Goal: Information Seeking & Learning: Learn about a topic

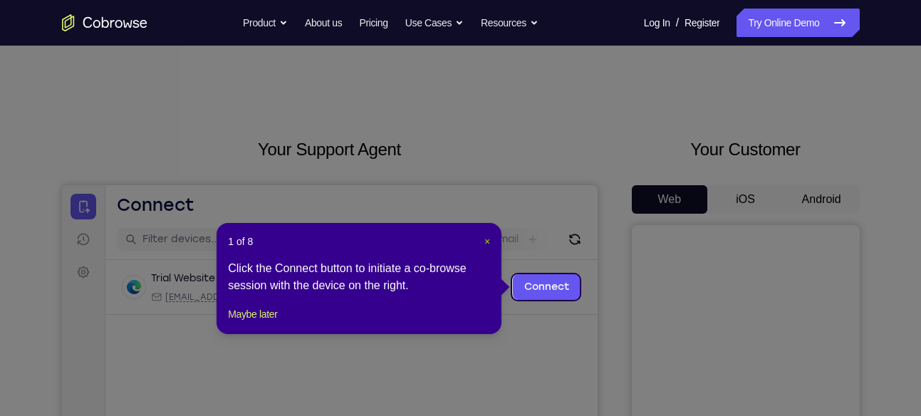
click at [486, 238] on span "×" at bounding box center [488, 241] width 6 height 11
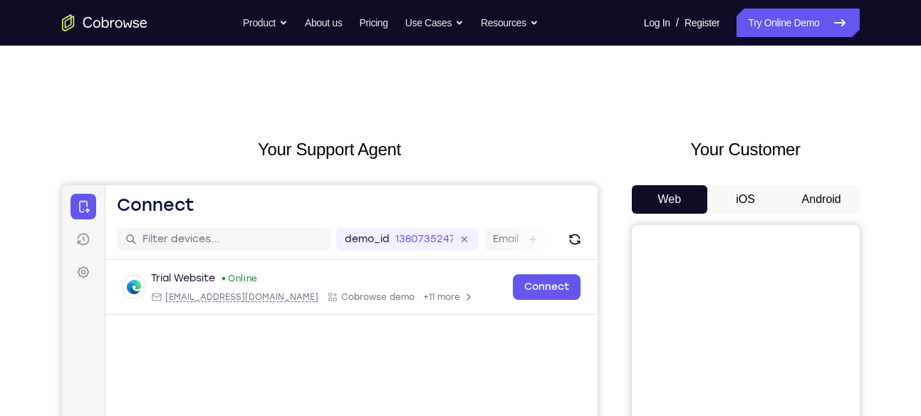
click at [832, 197] on button "Android" at bounding box center [822, 199] width 76 height 29
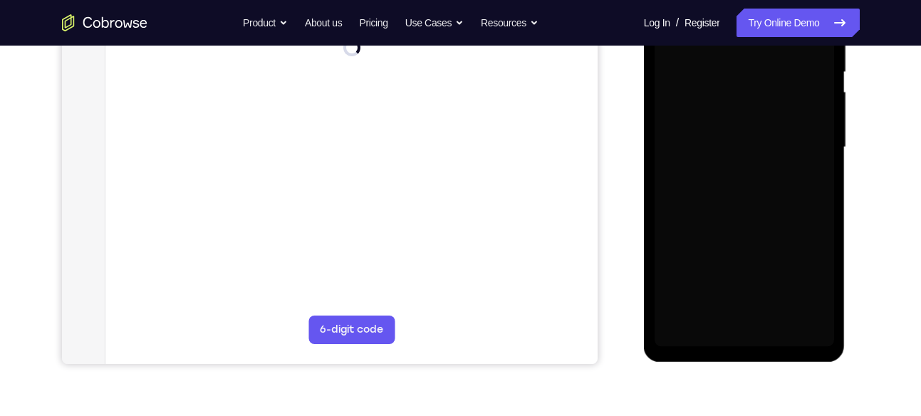
scroll to position [299, 0]
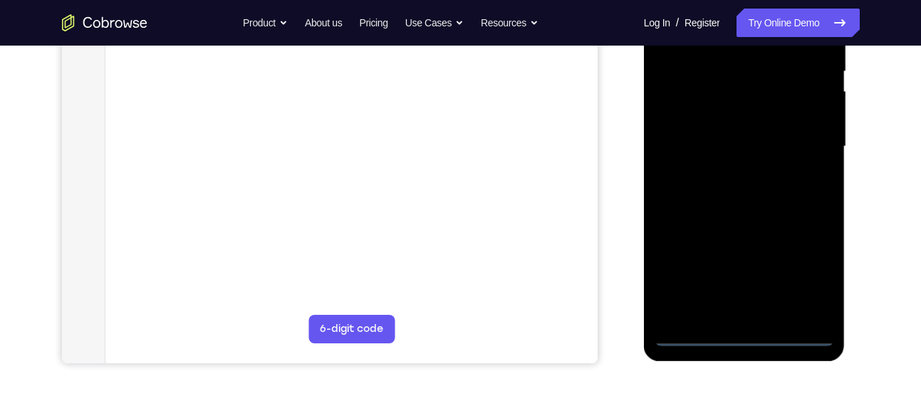
click at [748, 337] on div at bounding box center [745, 146] width 180 height 399
click at [811, 282] on div at bounding box center [745, 146] width 180 height 399
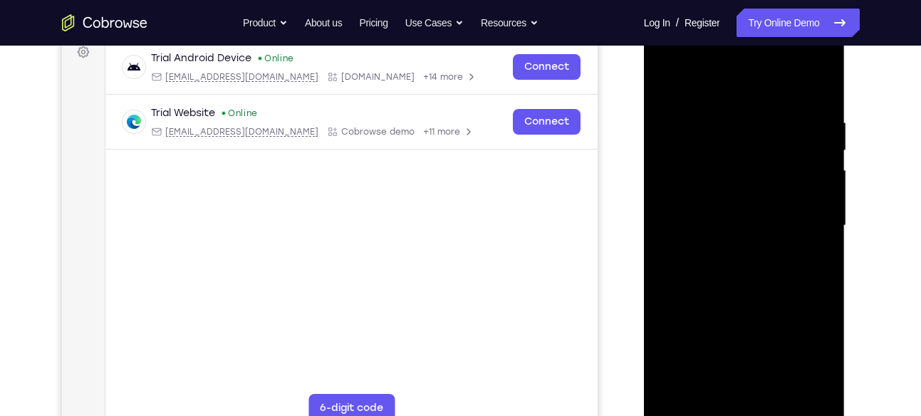
scroll to position [215, 0]
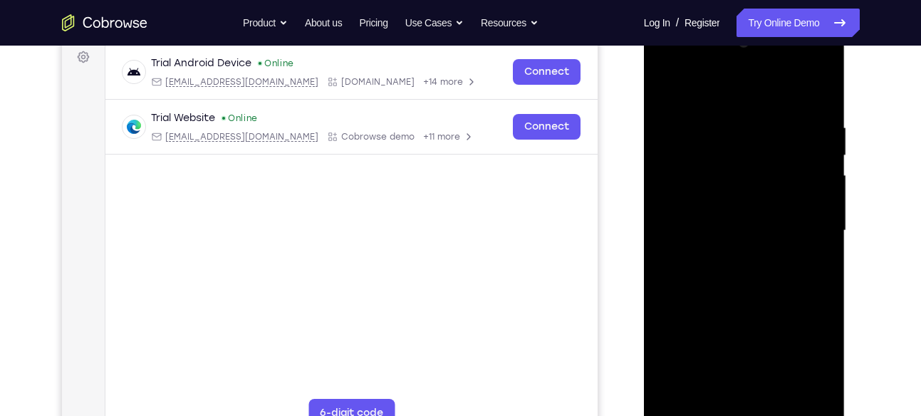
click at [711, 84] on div at bounding box center [745, 230] width 180 height 399
click at [805, 224] on div at bounding box center [745, 230] width 180 height 399
click at [731, 258] on div at bounding box center [745, 230] width 180 height 399
click at [749, 217] on div at bounding box center [745, 230] width 180 height 399
click at [770, 229] on div at bounding box center [745, 230] width 180 height 399
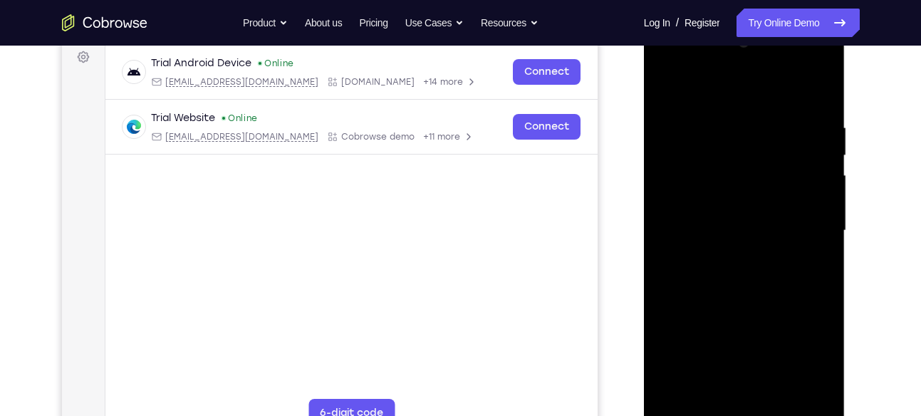
click at [762, 281] on div at bounding box center [745, 230] width 180 height 399
click at [760, 270] on div at bounding box center [745, 230] width 180 height 399
click at [766, 288] on div at bounding box center [745, 230] width 180 height 399
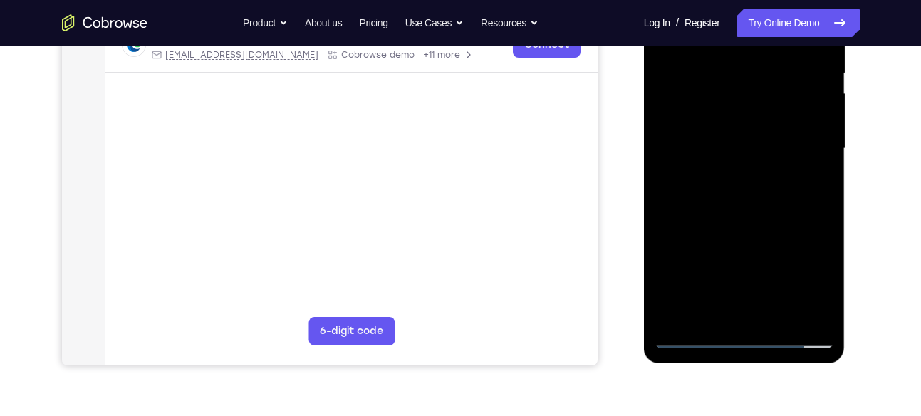
scroll to position [306, 0]
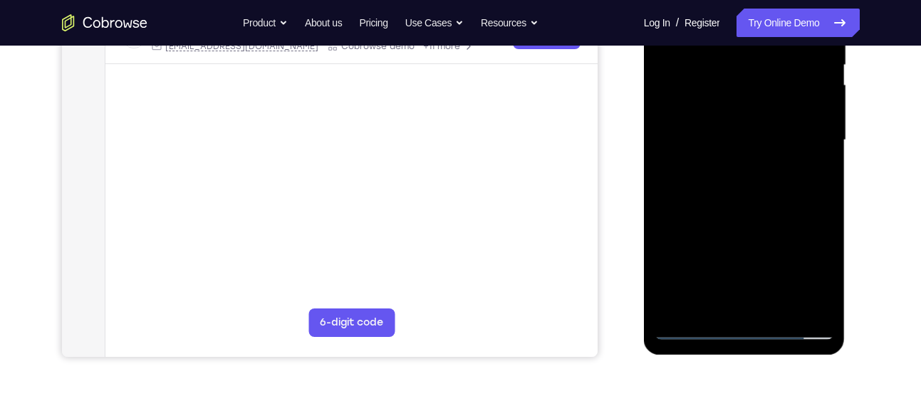
click at [778, 309] on div at bounding box center [745, 140] width 180 height 399
click at [748, 216] on div at bounding box center [745, 140] width 180 height 399
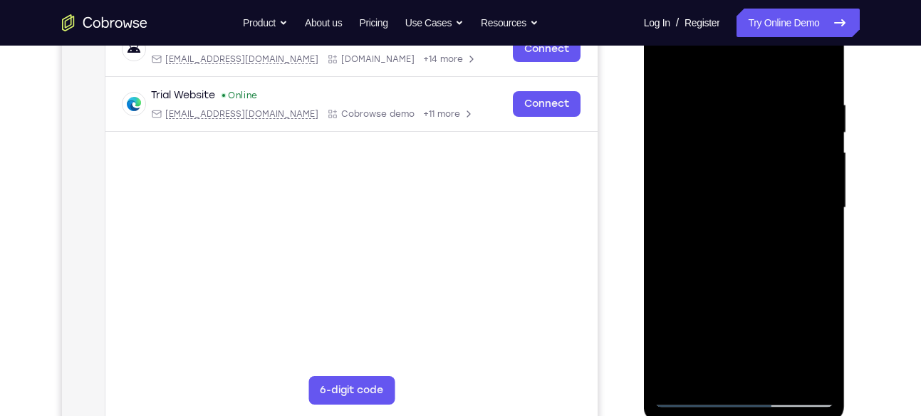
scroll to position [237, 0]
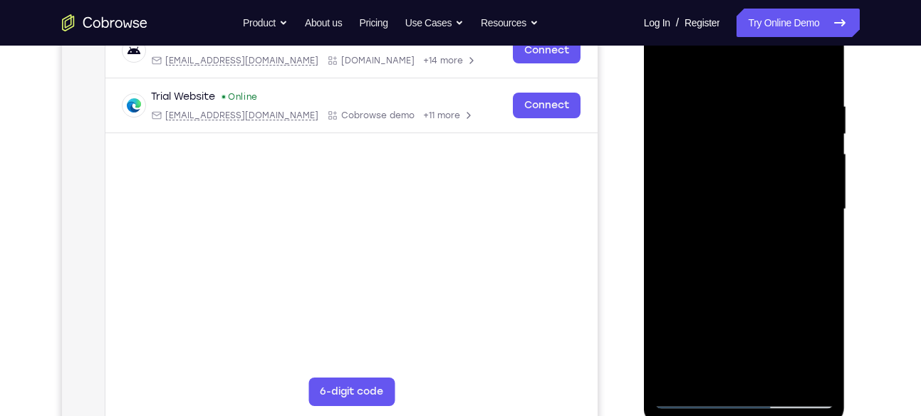
click at [671, 60] on div at bounding box center [745, 209] width 180 height 399
drag, startPoint x: 749, startPoint y: 298, endPoint x: 733, endPoint y: 28, distance: 270.6
click at [733, 28] on div at bounding box center [745, 209] width 180 height 399
